Goal: Information Seeking & Learning: Learn about a topic

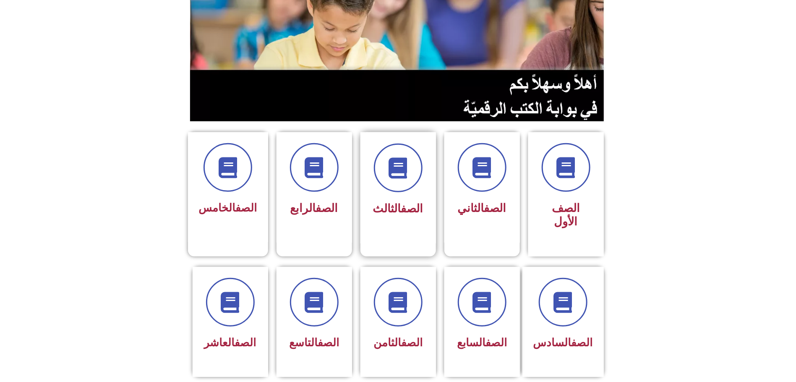
scroll to position [126, 0]
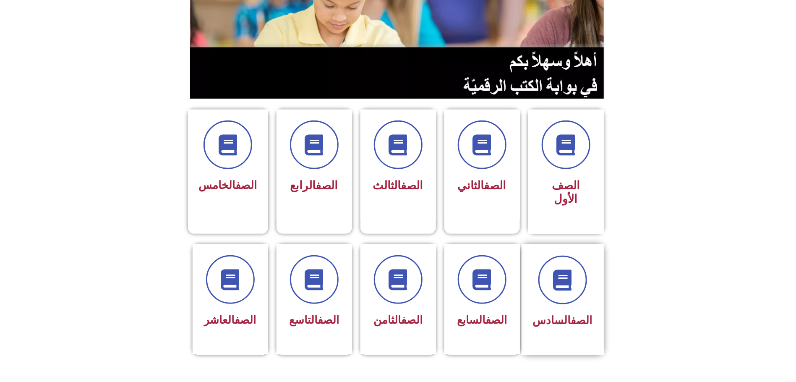
click at [562, 314] on span "الصف السادس" at bounding box center [563, 320] width 60 height 13
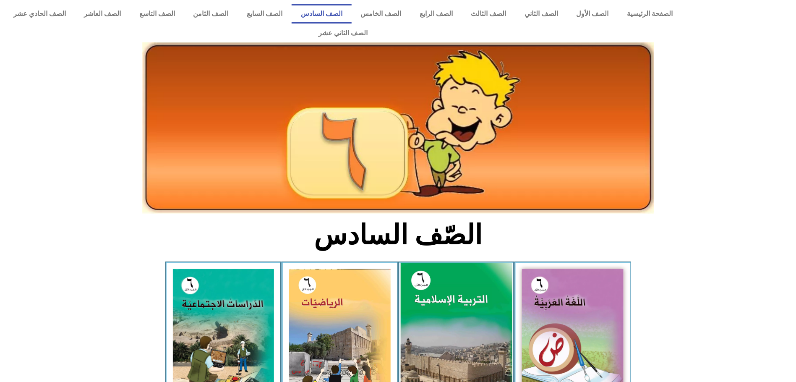
click at [450, 290] on img at bounding box center [456, 332] width 112 height 139
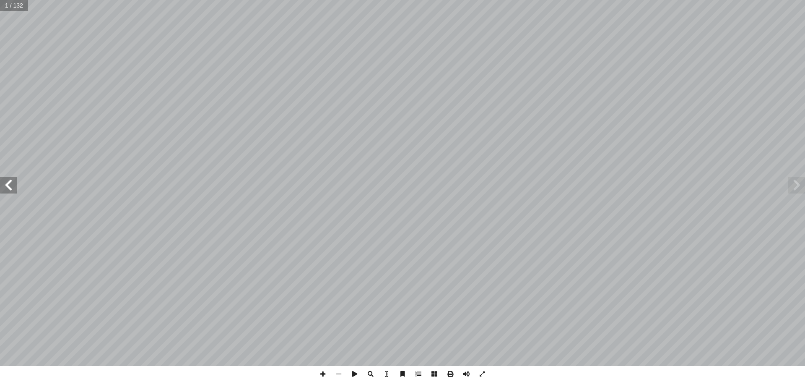
click at [12, 184] on span at bounding box center [8, 185] width 17 height 17
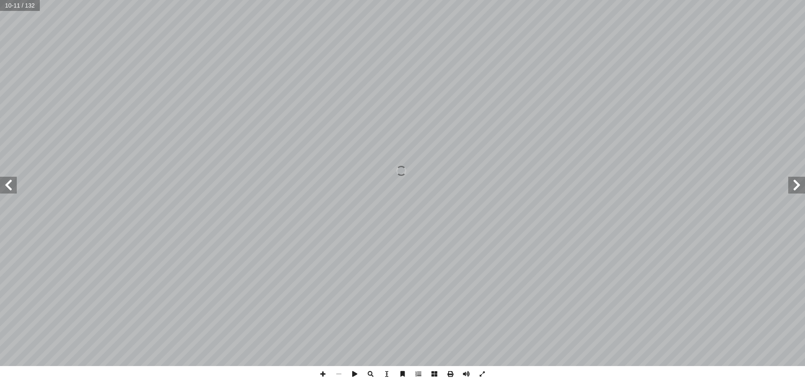
click at [7, 184] on span at bounding box center [8, 185] width 17 height 17
click at [11, 187] on span at bounding box center [8, 185] width 17 height 17
click at [325, 370] on span at bounding box center [323, 374] width 16 height 16
click at [340, 375] on span at bounding box center [339, 374] width 16 height 16
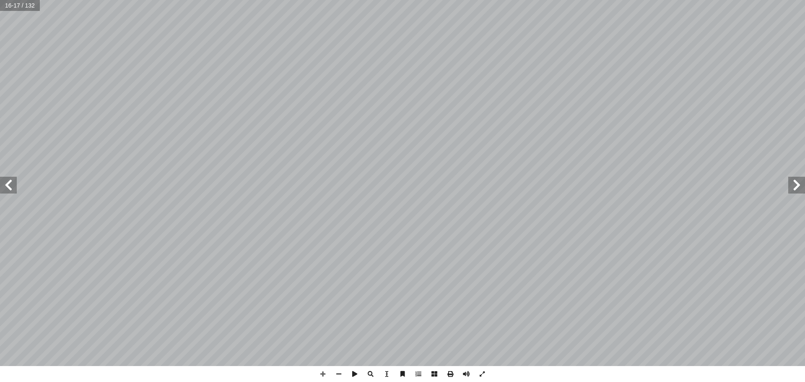
click at [8, 184] on span at bounding box center [8, 185] width 17 height 17
click at [5, 185] on span at bounding box center [8, 185] width 17 height 17
